Goal: Check status: Check status

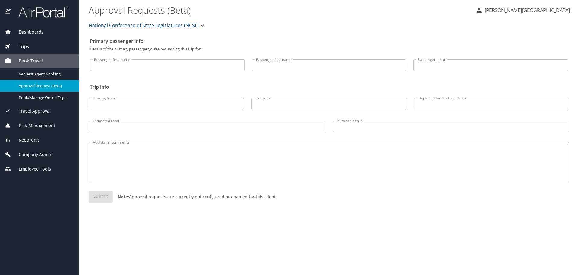
click at [32, 139] on span "Reporting" at bounding box center [25, 140] width 28 height 7
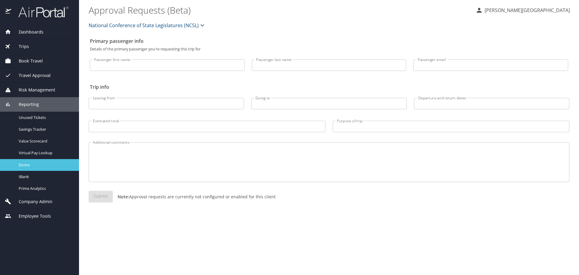
click at [37, 166] on span "Domo" at bounding box center [45, 165] width 53 height 6
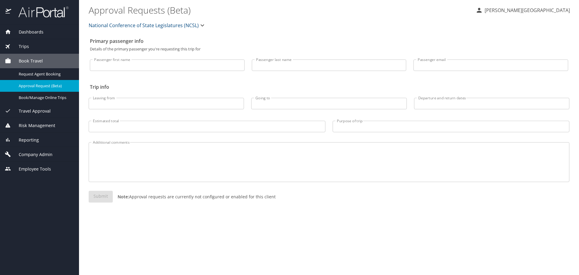
click at [33, 34] on span "Dashboards" at bounding box center [27, 32] width 32 height 7
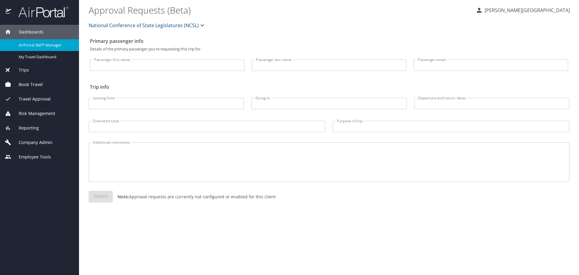
click at [34, 46] on span "AirPortal 360™ Manager" at bounding box center [45, 45] width 53 height 6
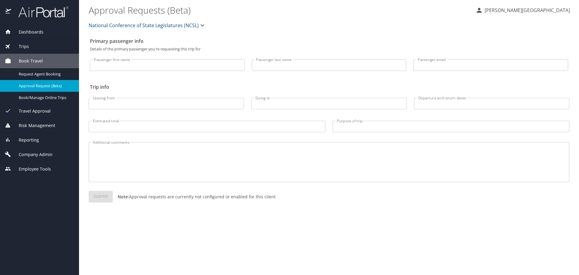
click at [29, 34] on span "Dashboards" at bounding box center [27, 32] width 32 height 7
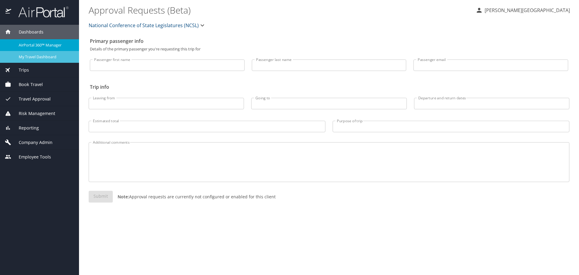
click at [29, 55] on span "My Travel Dashboard" at bounding box center [45, 57] width 53 height 6
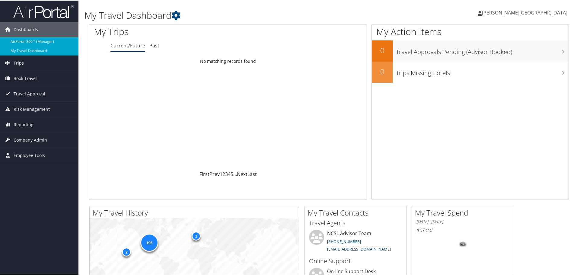
click at [35, 43] on link "AirPortal 360™ (Manager)" at bounding box center [39, 40] width 78 height 9
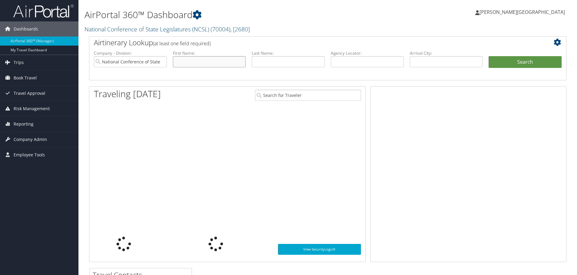
drag, startPoint x: 0, startPoint y: 0, endPoint x: 193, endPoint y: 62, distance: 202.9
click at [193, 62] on input "text" at bounding box center [209, 61] width 73 height 11
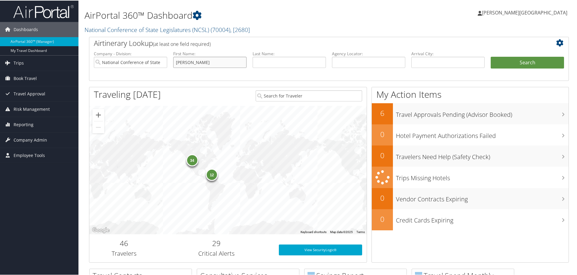
type input "[PERSON_NAME]"
click at [490, 56] on button "Search" at bounding box center [526, 62] width 73 height 12
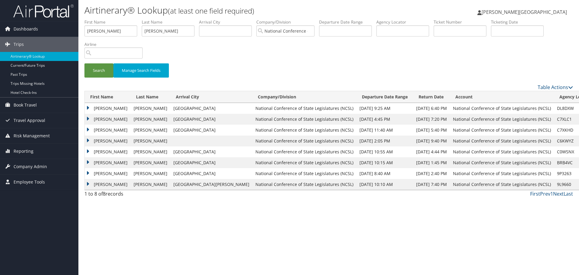
click at [90, 106] on td "ALEXIS MICHELLE" at bounding box center [108, 108] width 46 height 11
